Goal: Information Seeking & Learning: Learn about a topic

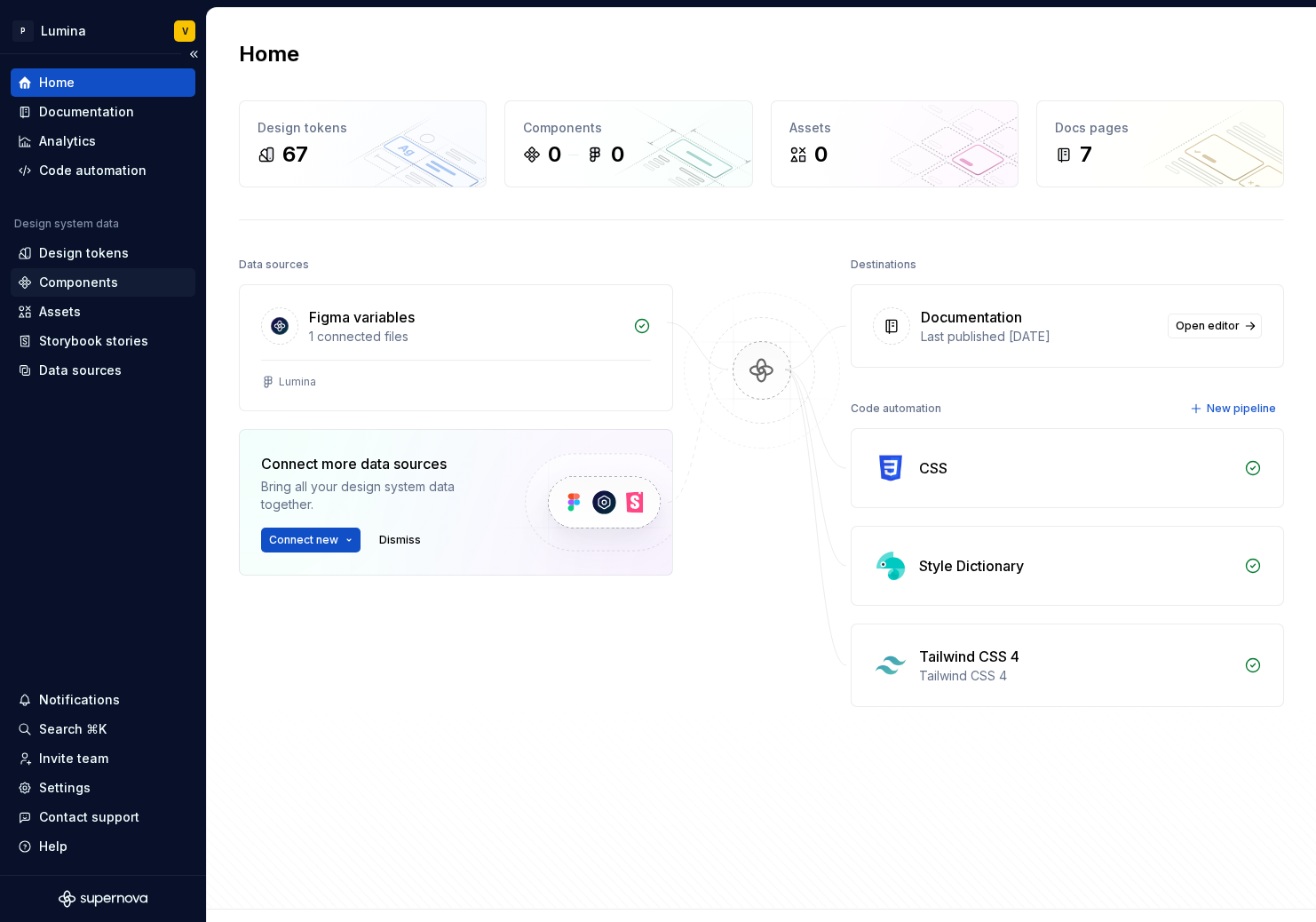
click at [69, 285] on div "Components" at bounding box center [78, 283] width 79 height 18
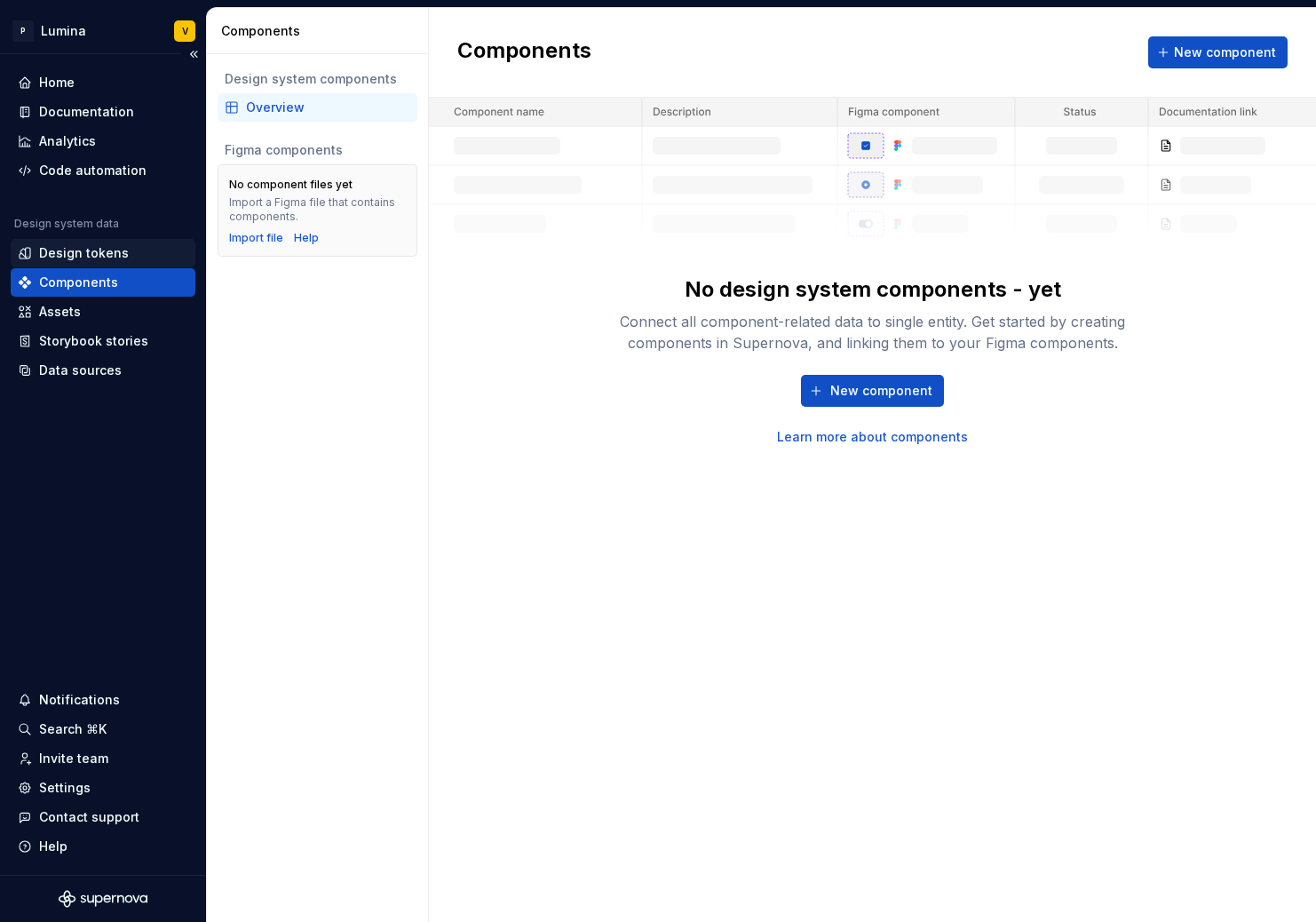
click at [90, 254] on div "Design tokens" at bounding box center [84, 253] width 90 height 18
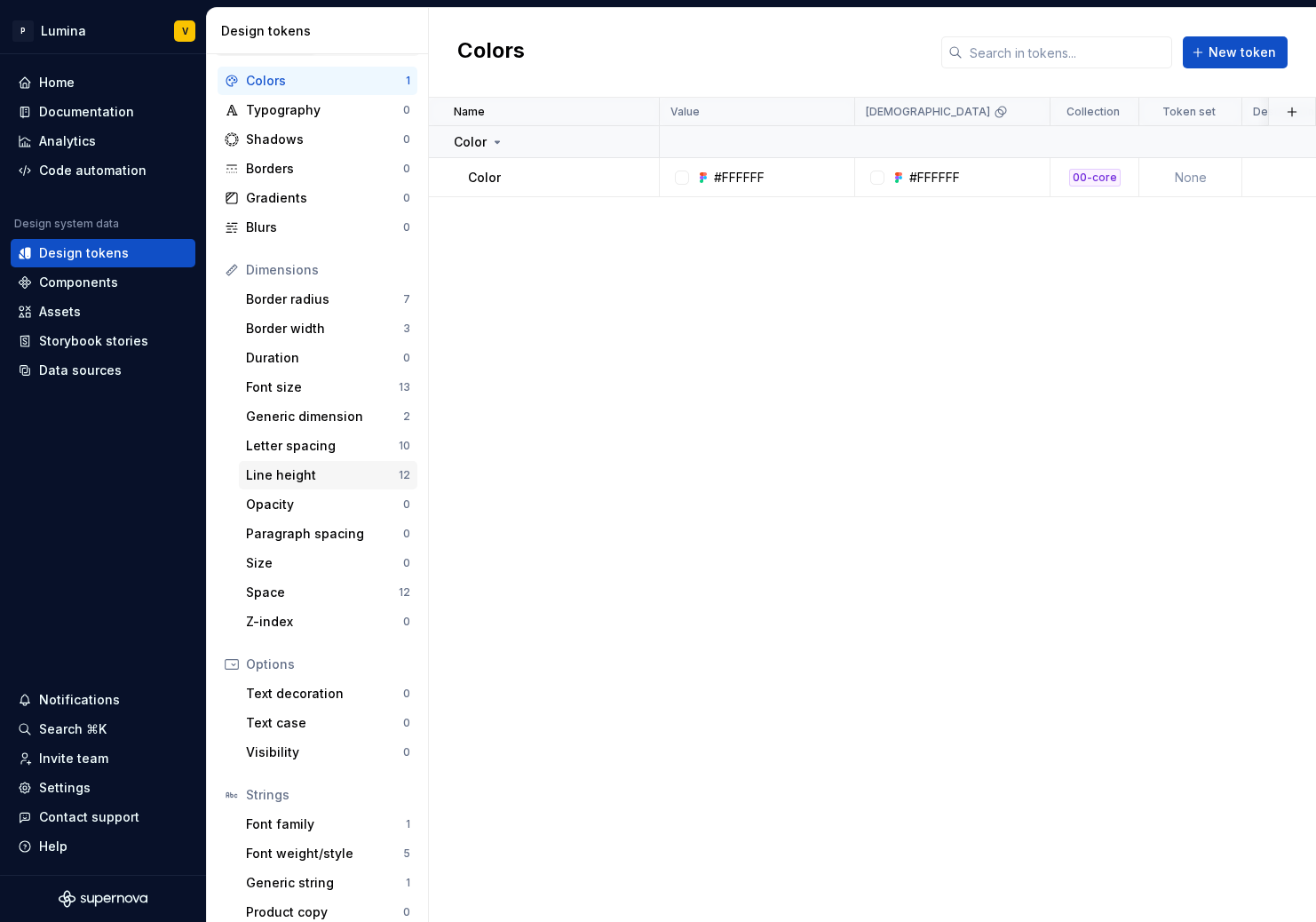
scroll to position [51, 0]
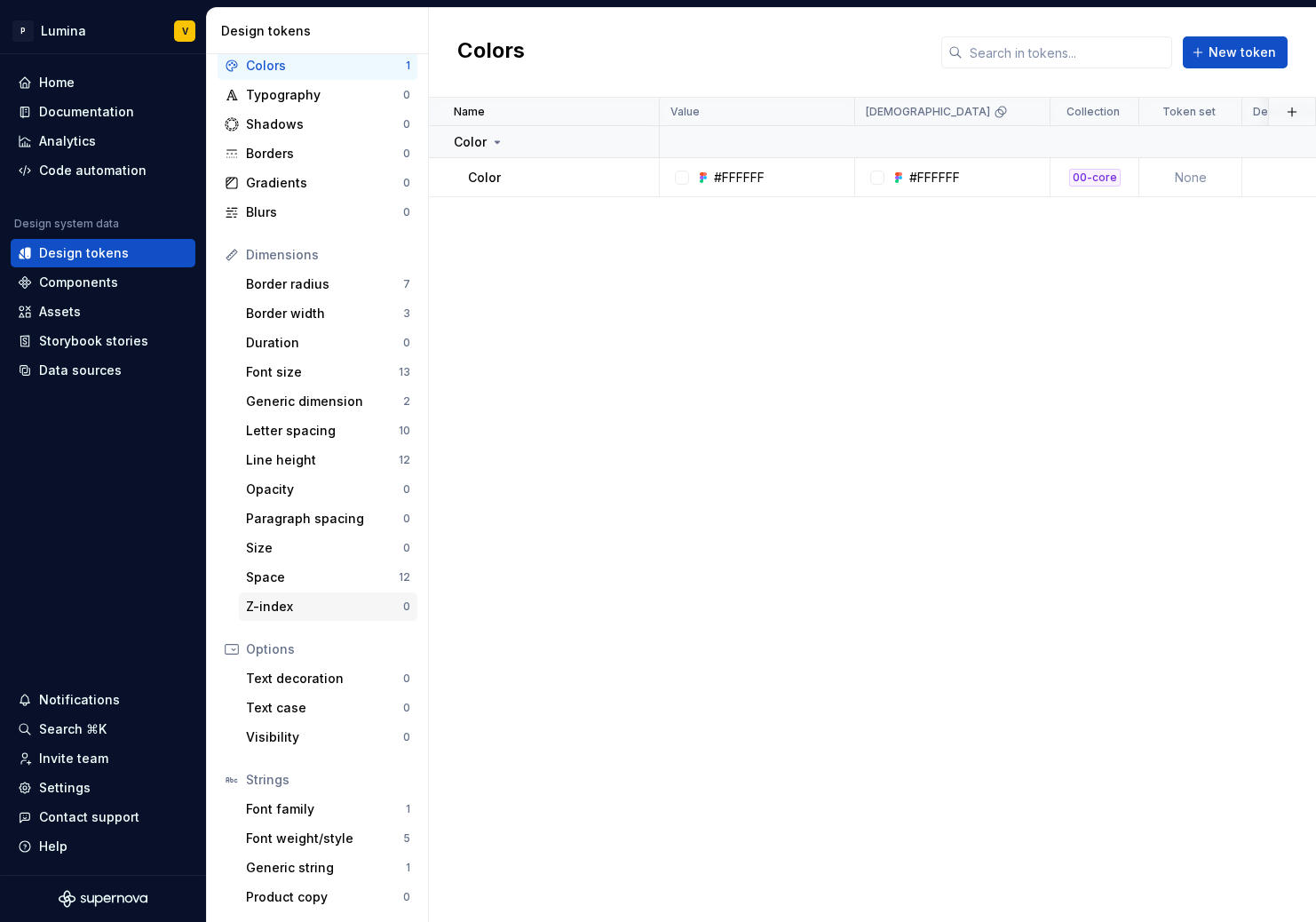
click at [278, 606] on div "Z-index" at bounding box center [325, 606] width 157 height 18
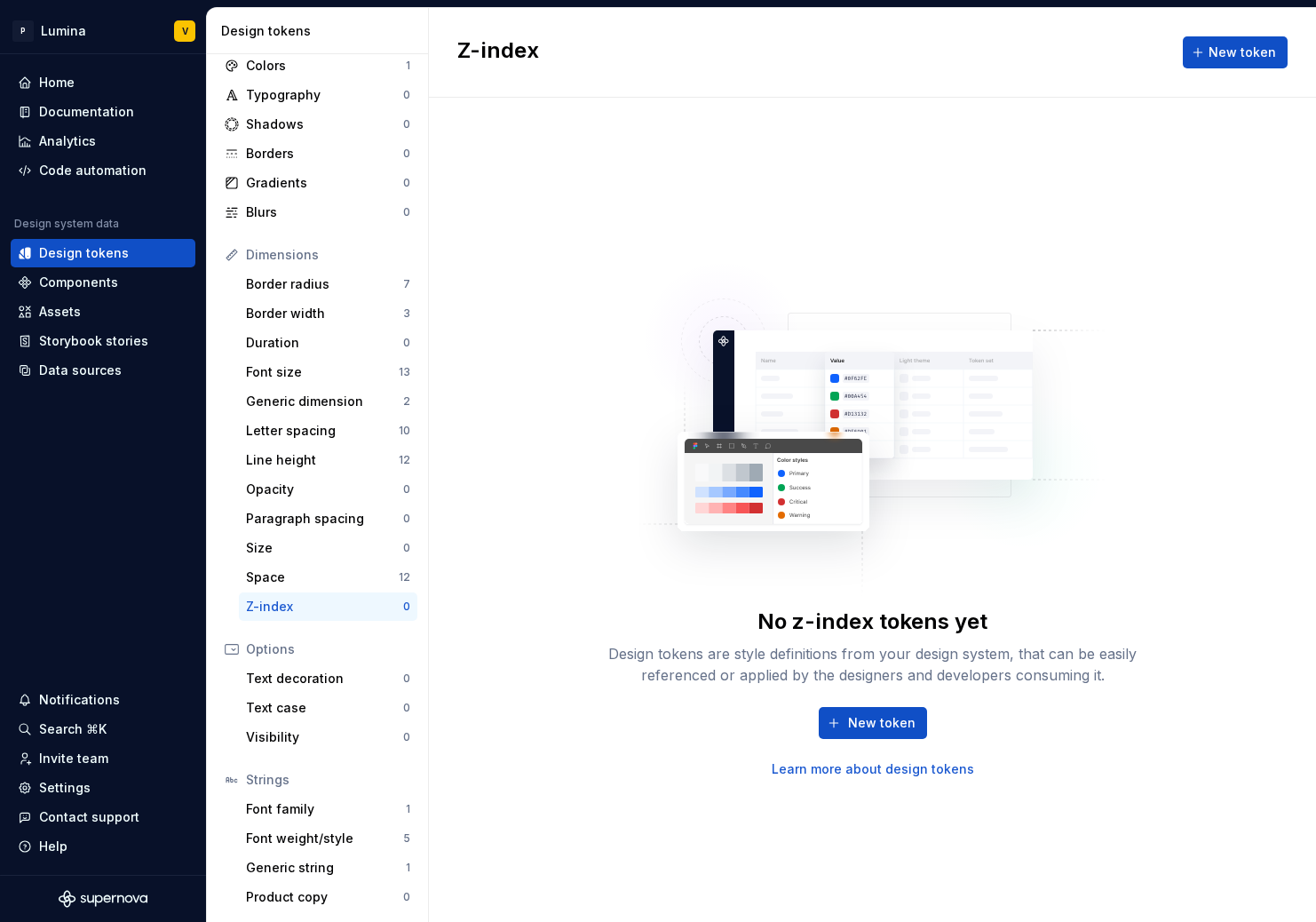
click at [819, 767] on link "Learn more about design tokens" at bounding box center [872, 768] width 202 height 18
